Goal: Book appointment/travel/reservation

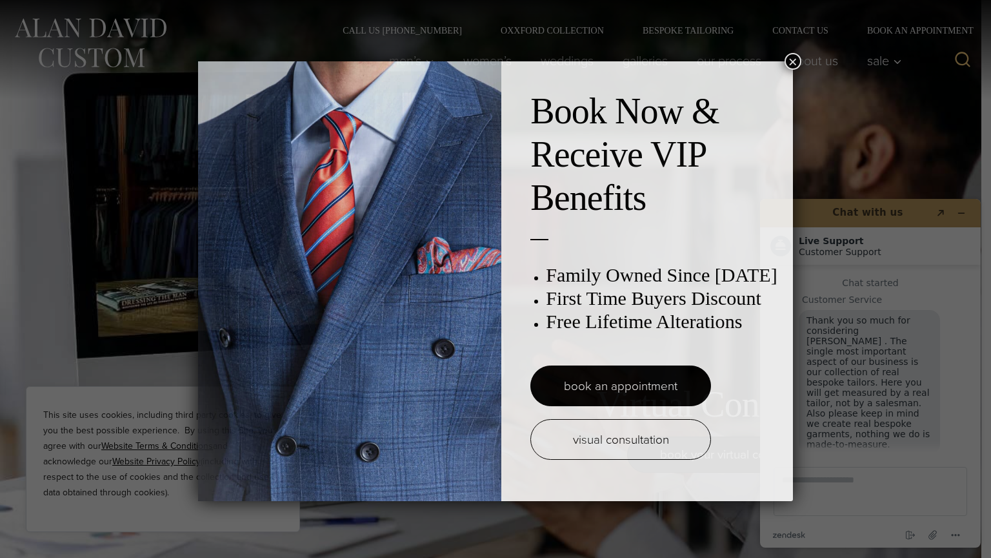
scroll to position [16, 0]
